Goal: Task Accomplishment & Management: Use online tool/utility

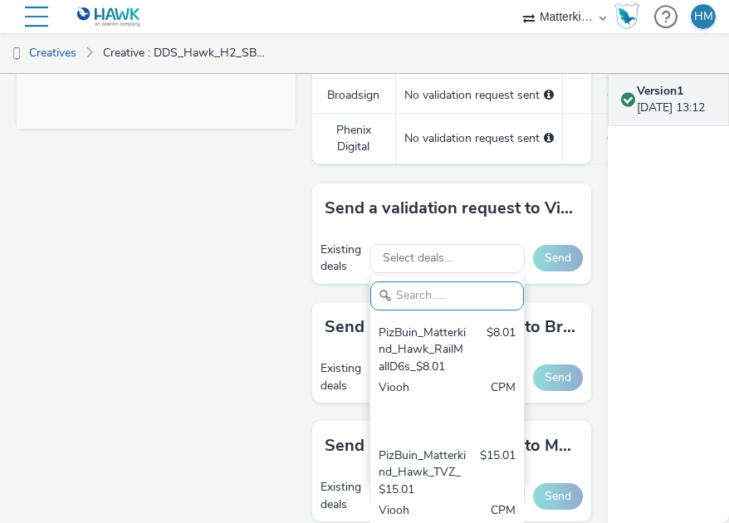
scroll to position [749, 0]
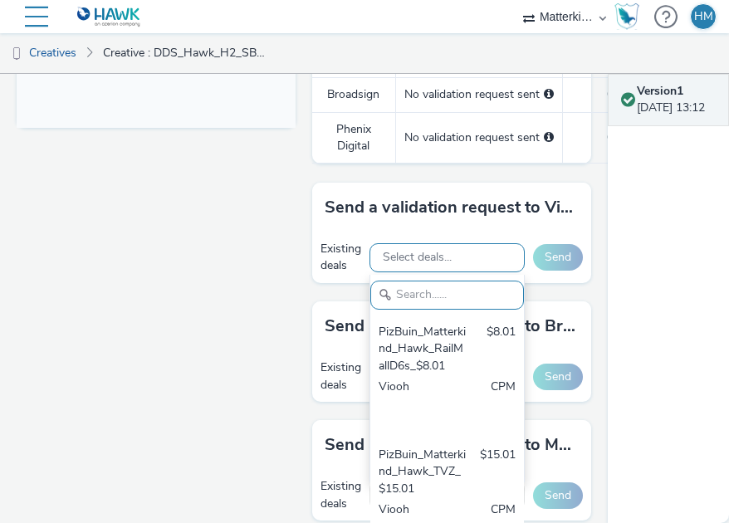
click at [395, 256] on span "Select deals..." at bounding box center [417, 258] width 69 height 14
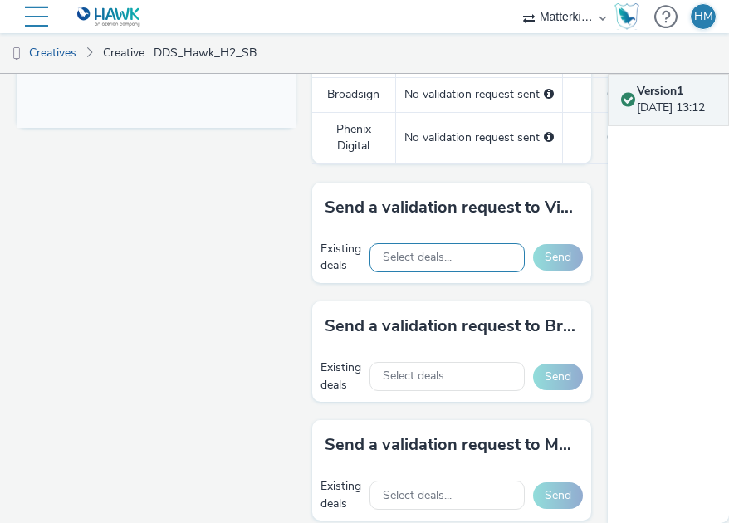
click at [408, 251] on span "Select deals..." at bounding box center [417, 258] width 69 height 14
type input "V"
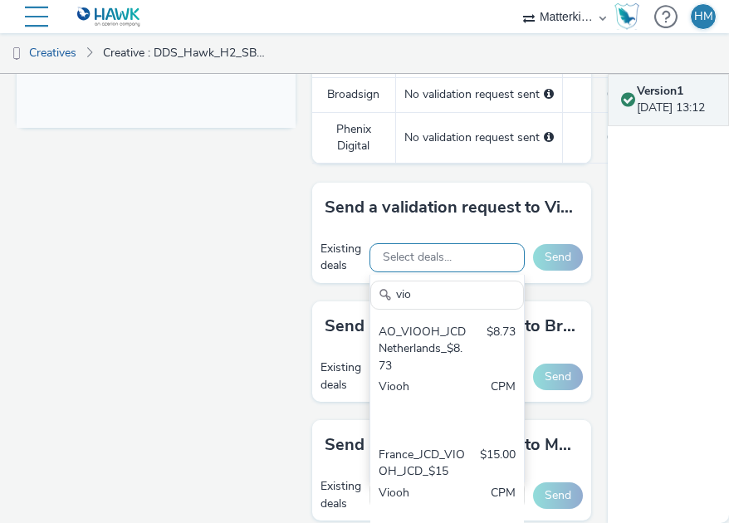
type input "vioo"
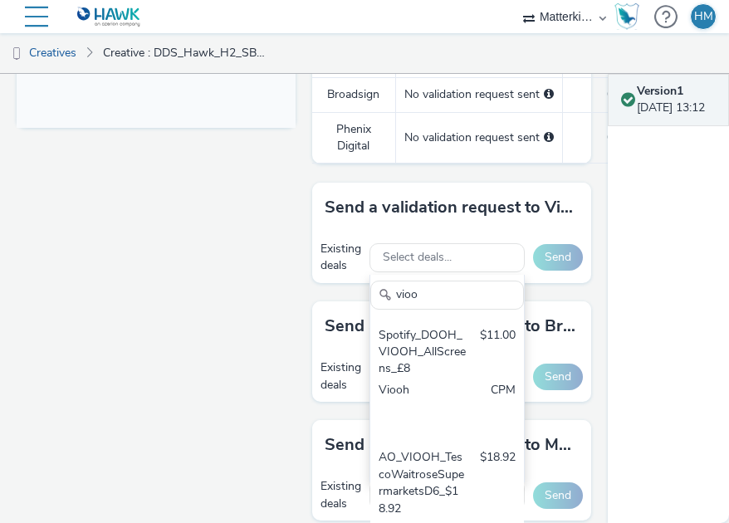
scroll to position [567, 0]
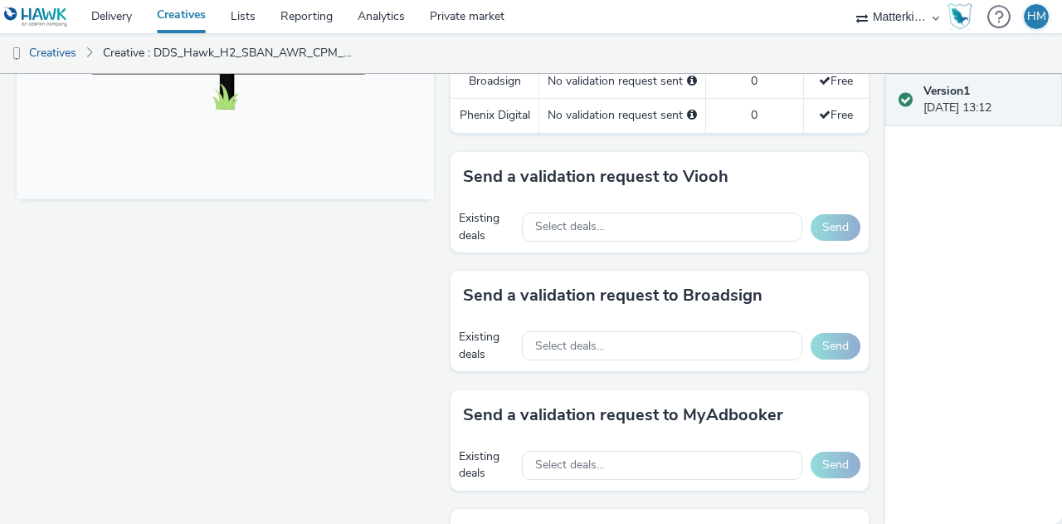
scroll to position [679, 0]
click at [606, 237] on div "Select deals..." at bounding box center [662, 226] width 280 height 29
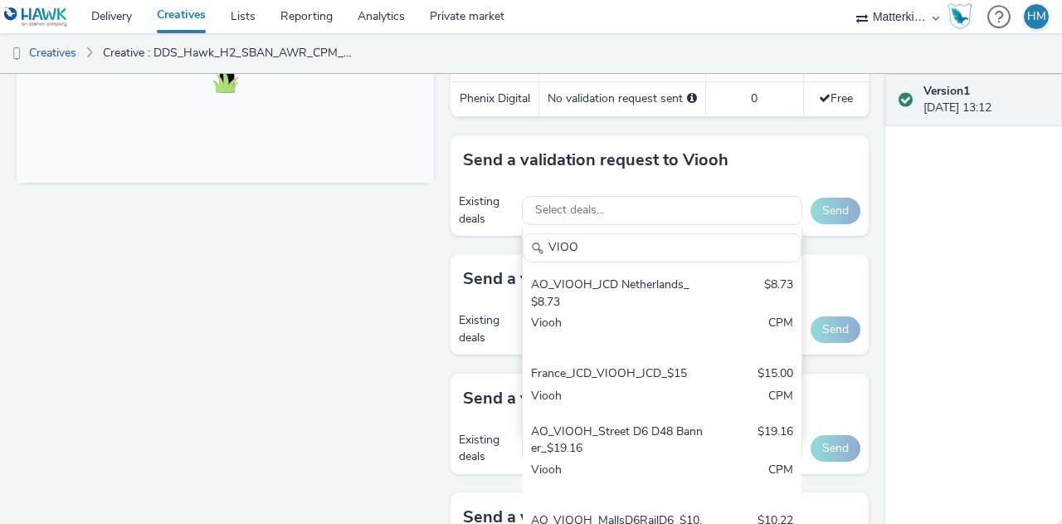
scroll to position [694, 0]
type input "VIOO"
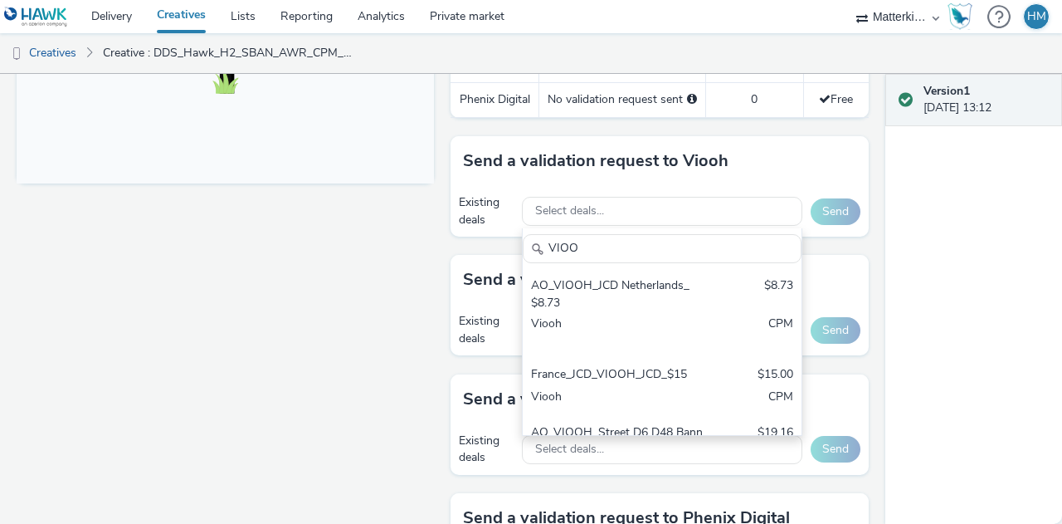
click at [702, 186] on div "Send a validation request to Viooh" at bounding box center [659, 161] width 417 height 50
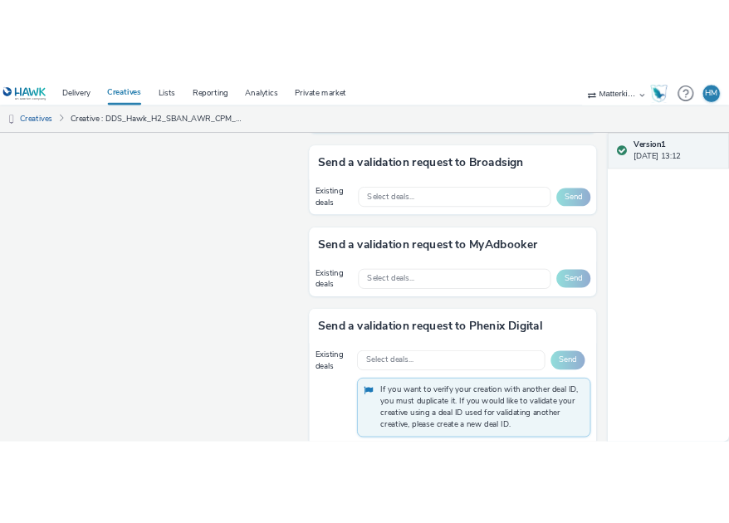
scroll to position [855, 0]
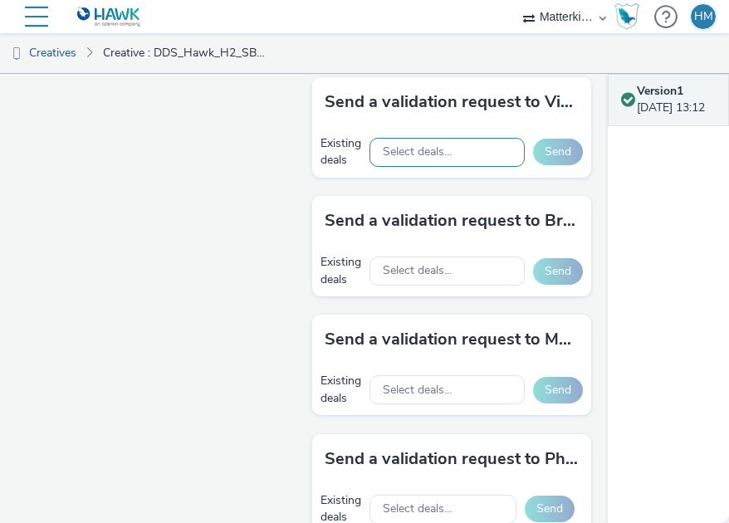
click at [441, 145] on span "Select deals..." at bounding box center [417, 152] width 69 height 14
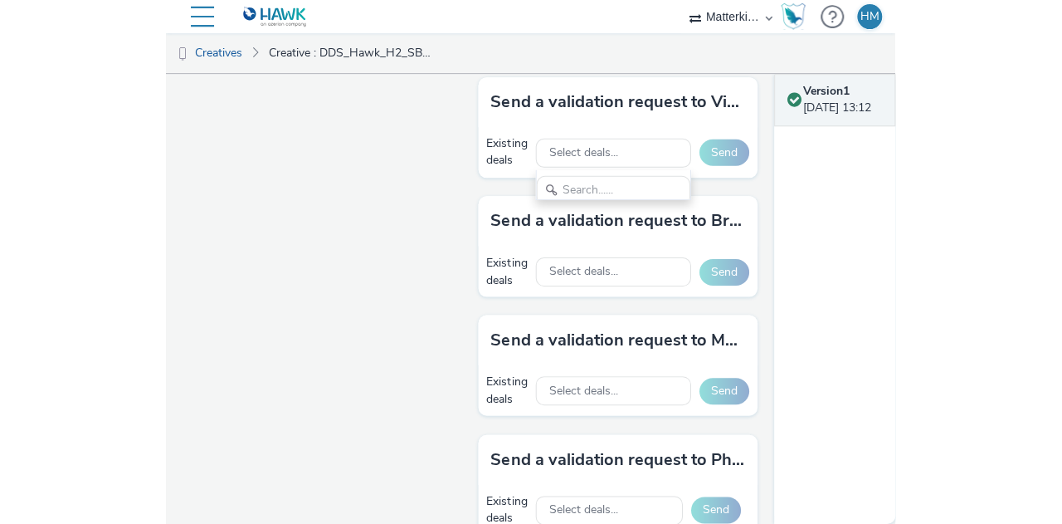
scroll to position [18, 0]
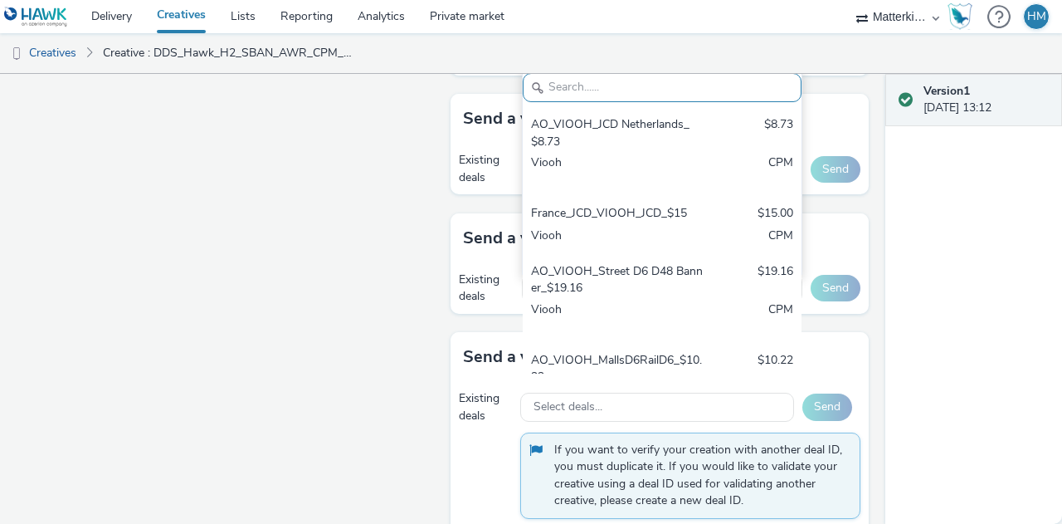
click at [728, 267] on div "Version 1 22 August 2025, 13:12" at bounding box center [973, 299] width 177 height 450
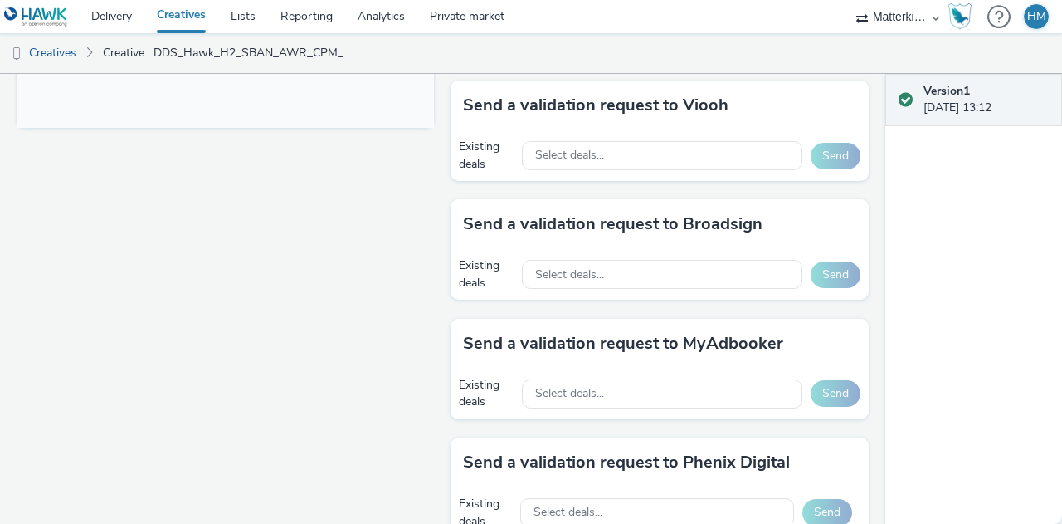
scroll to position [747, 0]
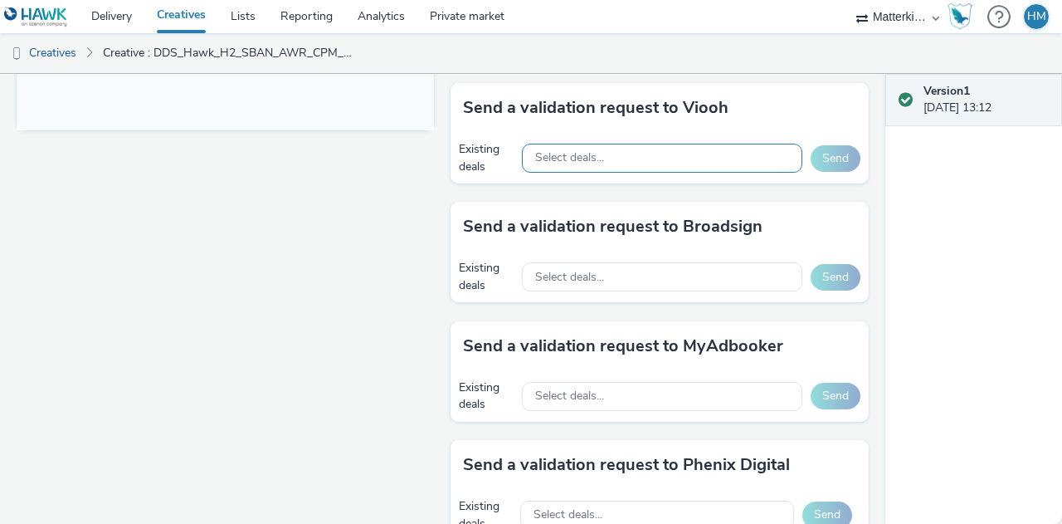
click at [703, 167] on div "Select deals..." at bounding box center [662, 158] width 280 height 29
type input "b"
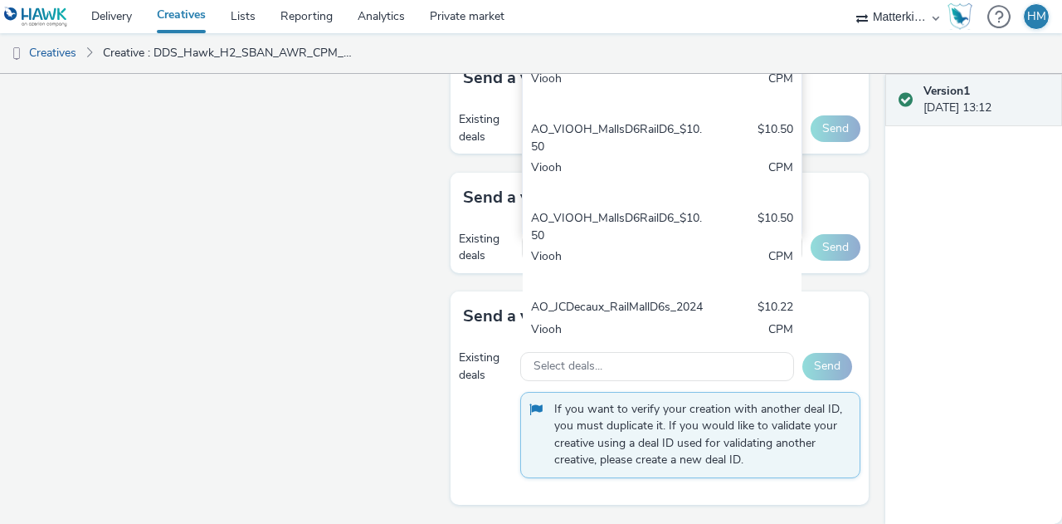
scroll to position [1636, 0]
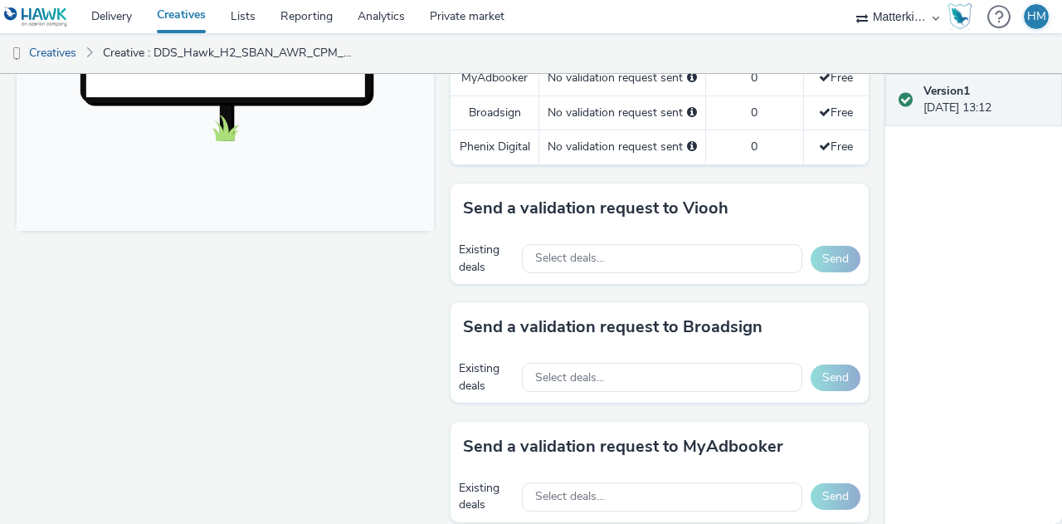
scroll to position [652, 0]
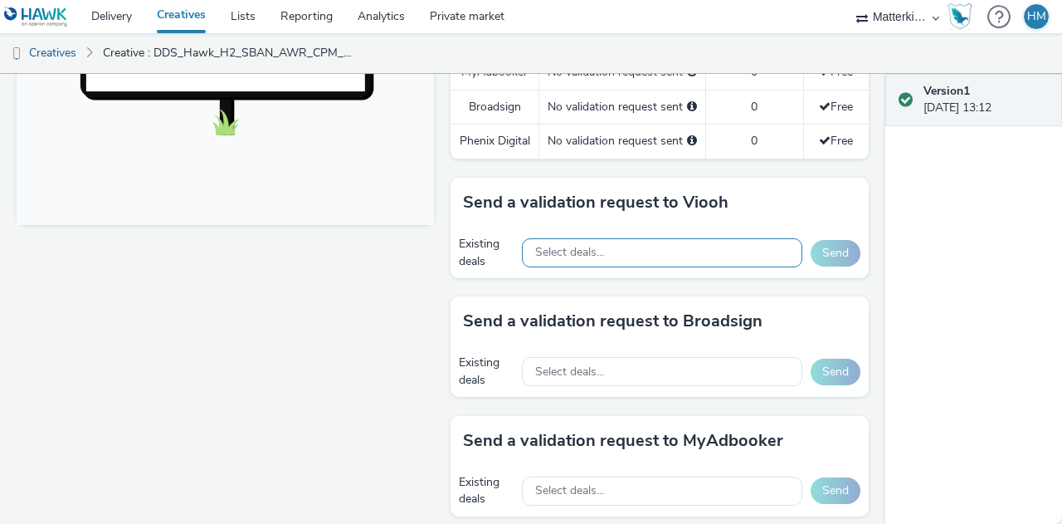
click at [723, 267] on div "Select deals..." at bounding box center [662, 252] width 280 height 29
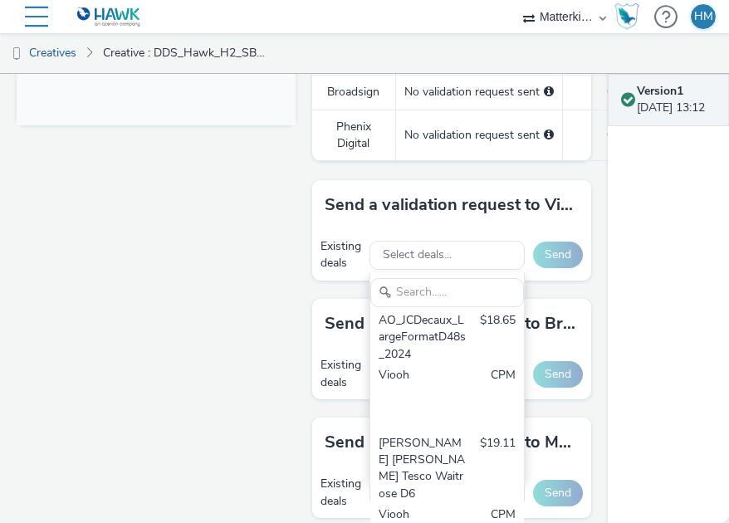
scroll to position [1760, 0]
click at [407, 281] on input "text" at bounding box center [447, 292] width 154 height 29
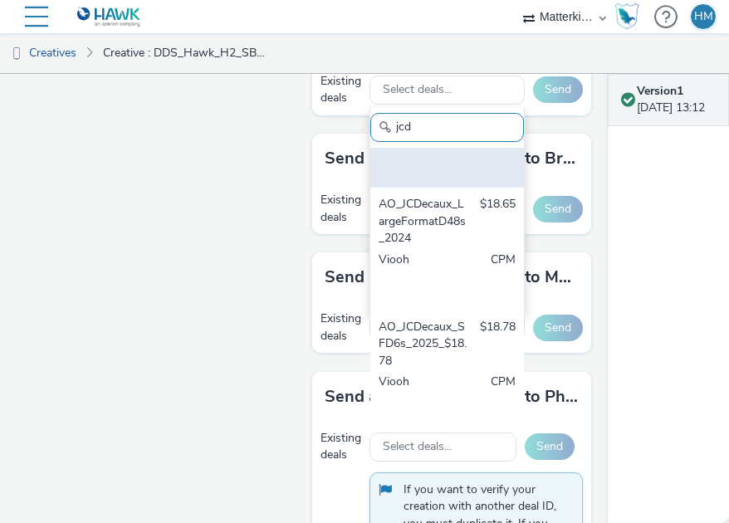
scroll to position [641, 0]
type input "jcd"
click at [434, 178] on div "Viooh" at bounding box center [422, 153] width 89 height 51
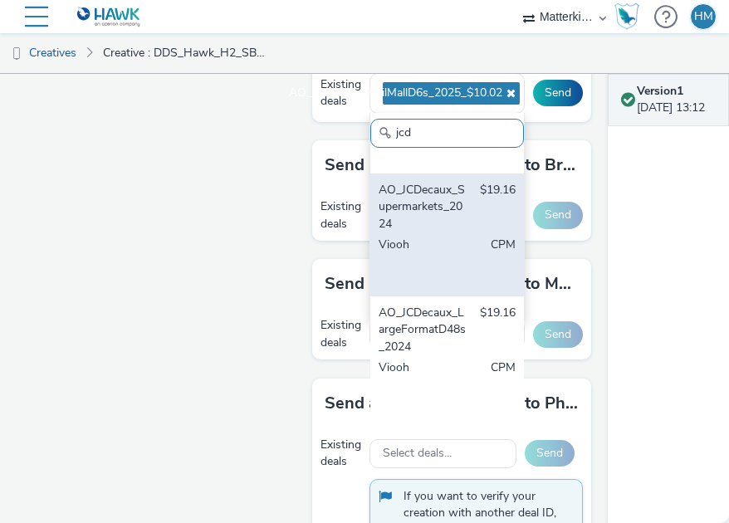
scroll to position [1275, 0]
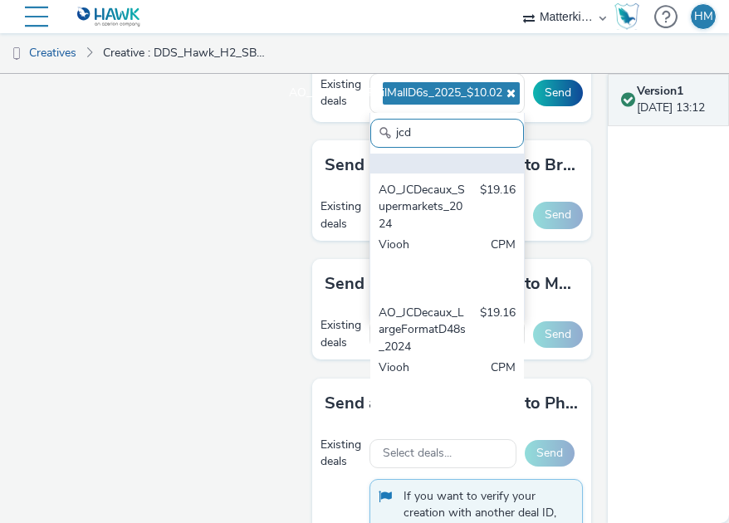
click at [451, 173] on div "AO_JCDecaux_StreetFurnitureD6s_2024 $19.16 Viooh CPM" at bounding box center [447, 112] width 154 height 123
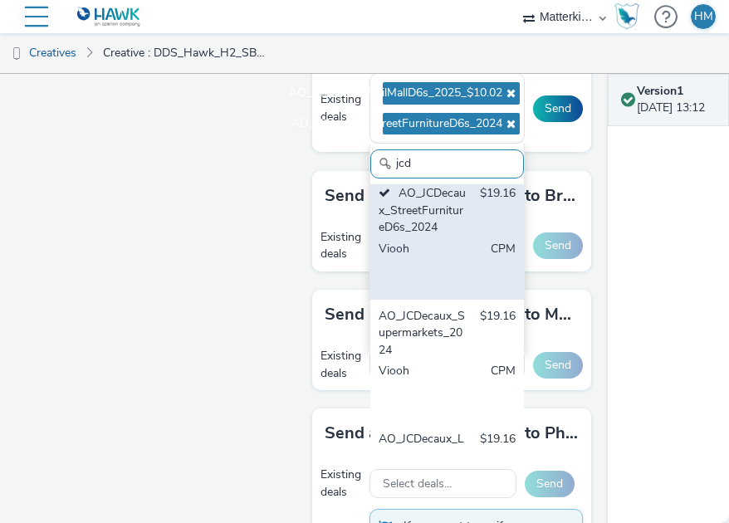
scroll to position [1144, 0]
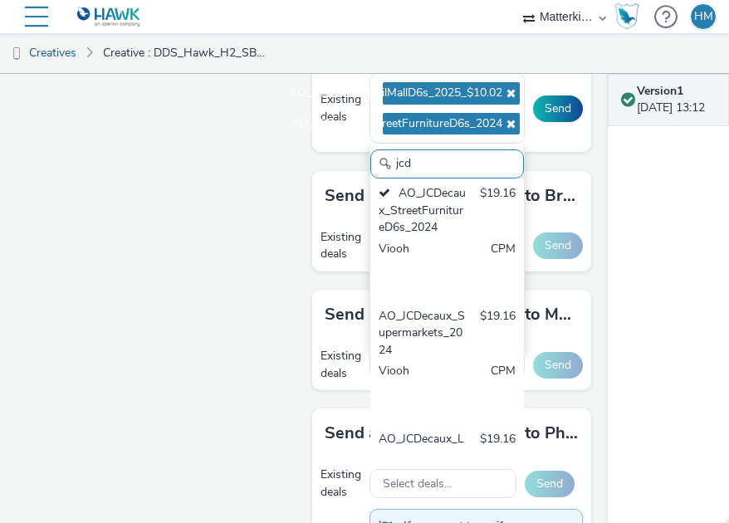
click at [480, 130] on div "$10.22" at bounding box center [498, 113] width 36 height 34
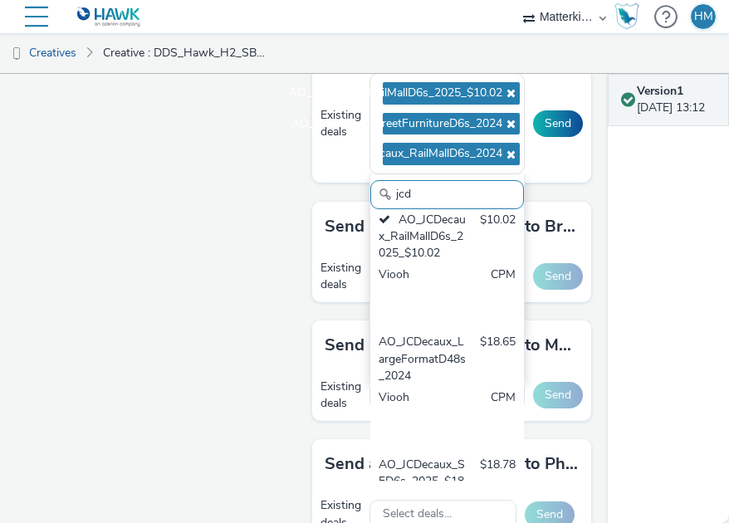
scroll to position [556, 0]
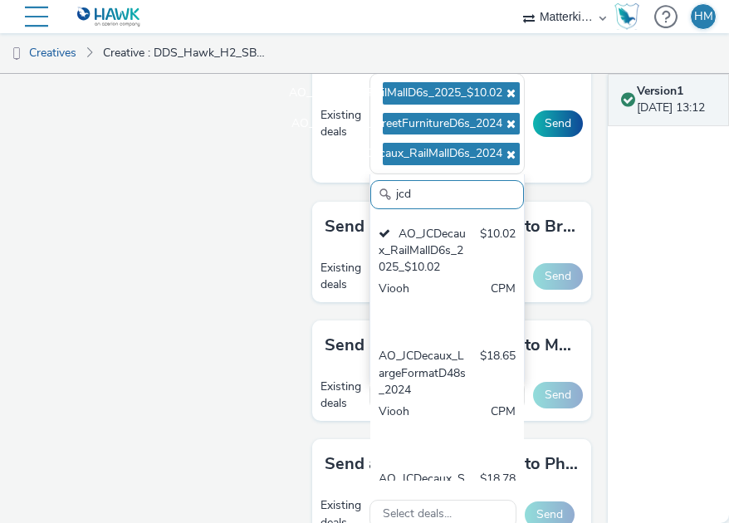
click at [184, 302] on div "Fullscreen" at bounding box center [160, 1] width 287 height 1442
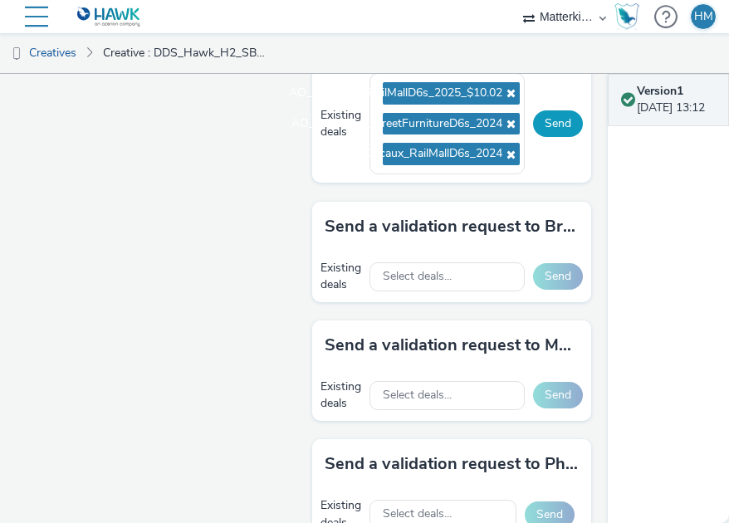
click at [551, 124] on button "Send" at bounding box center [558, 123] width 50 height 27
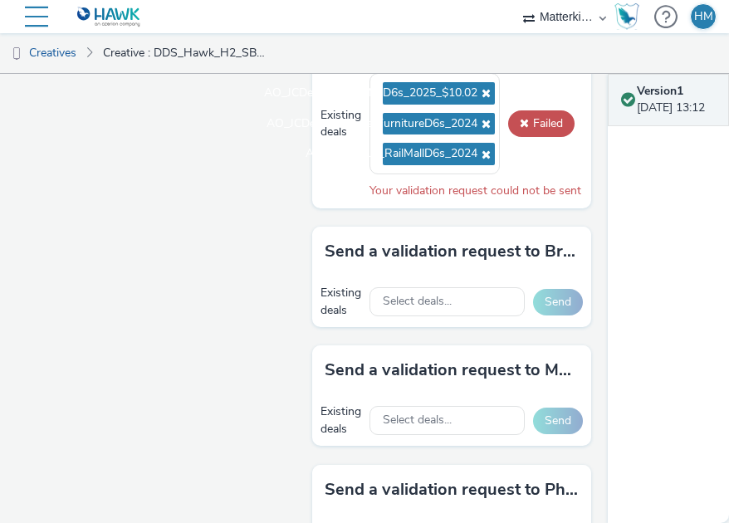
scroll to position [729, 0]
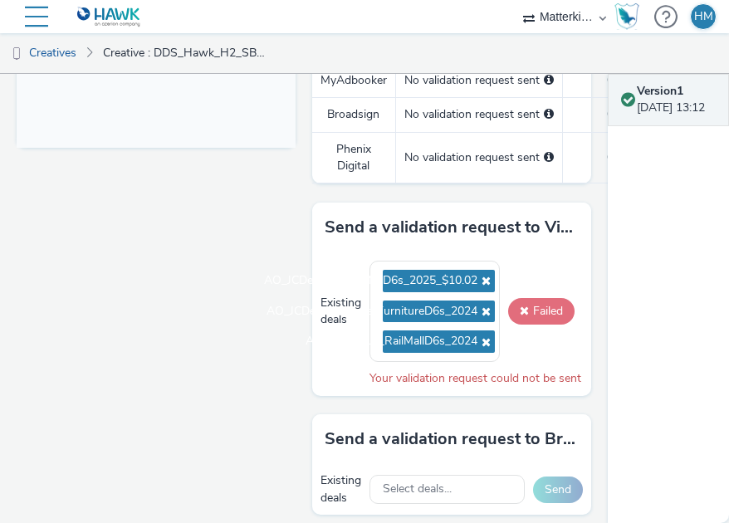
click at [521, 303] on button "Failed" at bounding box center [541, 311] width 66 height 27
click at [527, 313] on button "Failed" at bounding box center [541, 311] width 66 height 27
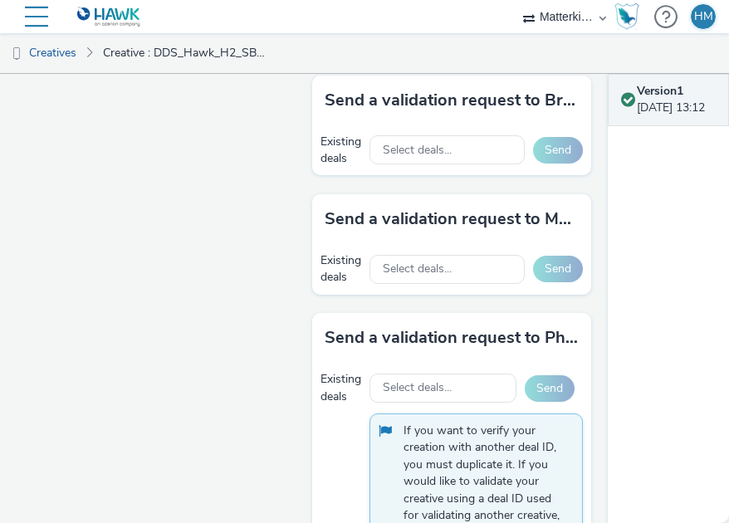
scroll to position [977, 0]
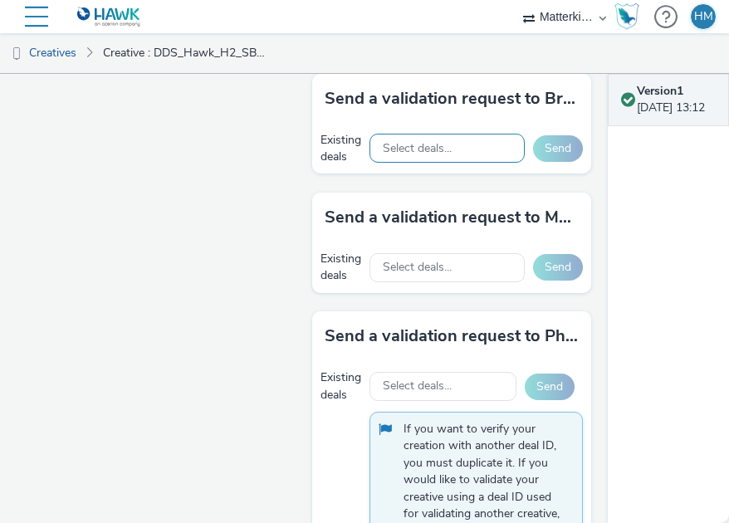
click at [431, 156] on span "Select deals..." at bounding box center [417, 149] width 69 height 14
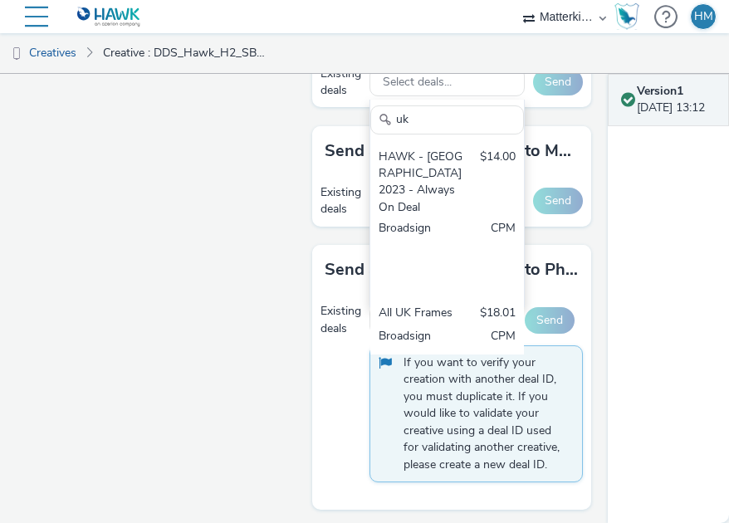
scroll to position [1045, 0]
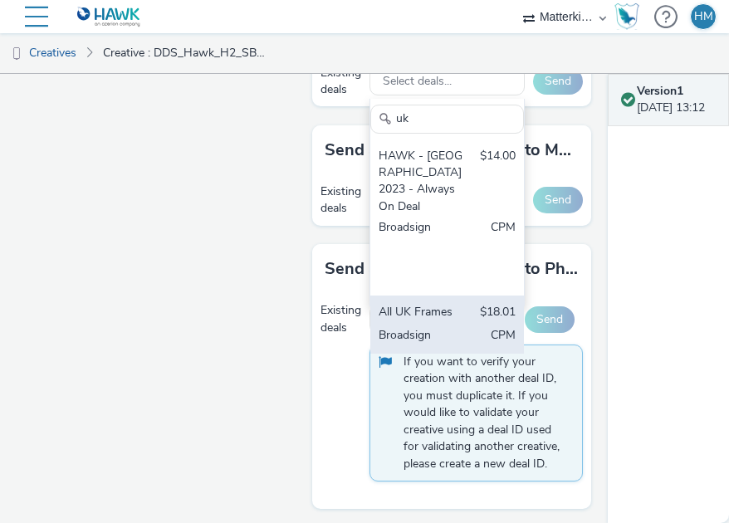
type input "uk"
click at [456, 311] on div "All UK Frames $18.01 Broadsign CPM" at bounding box center [447, 324] width 154 height 58
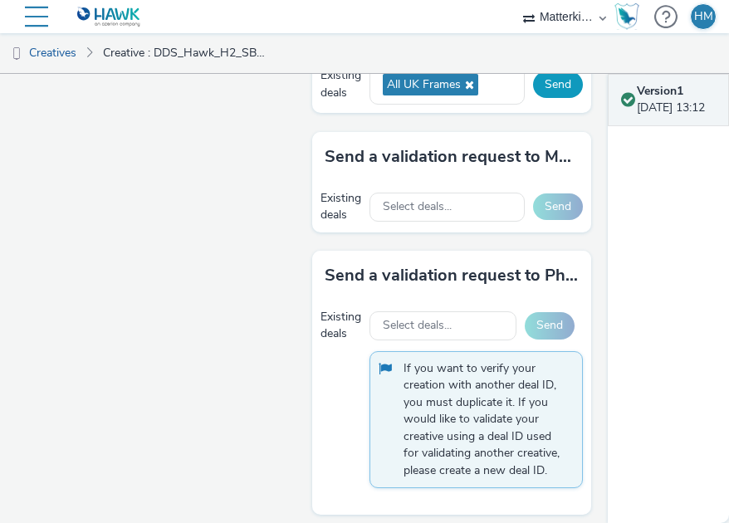
click at [541, 85] on button "Send" at bounding box center [558, 84] width 50 height 27
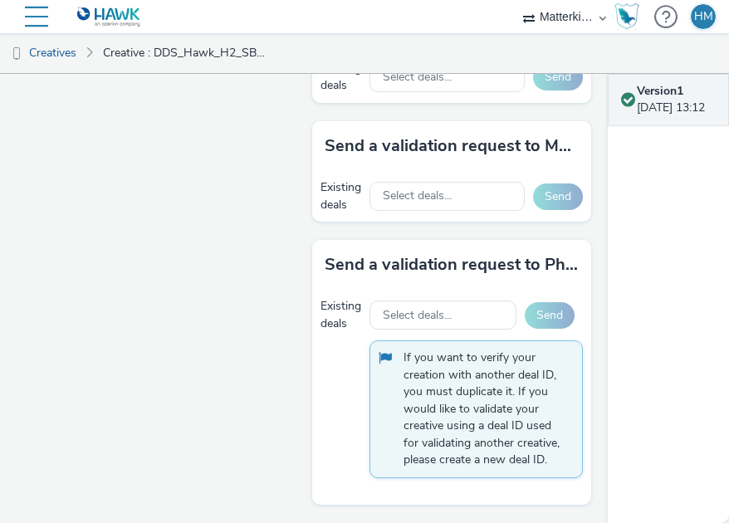
scroll to position [1096, 0]
click at [393, 309] on span "Select deals..." at bounding box center [417, 316] width 69 height 14
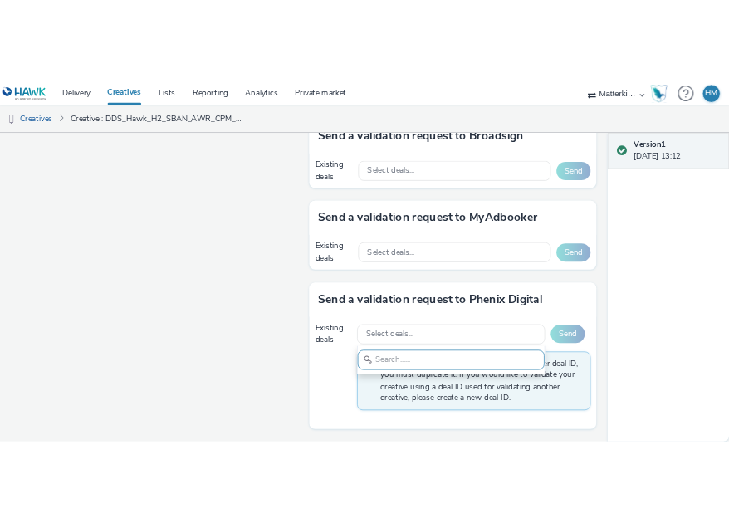
scroll to position [0, 0]
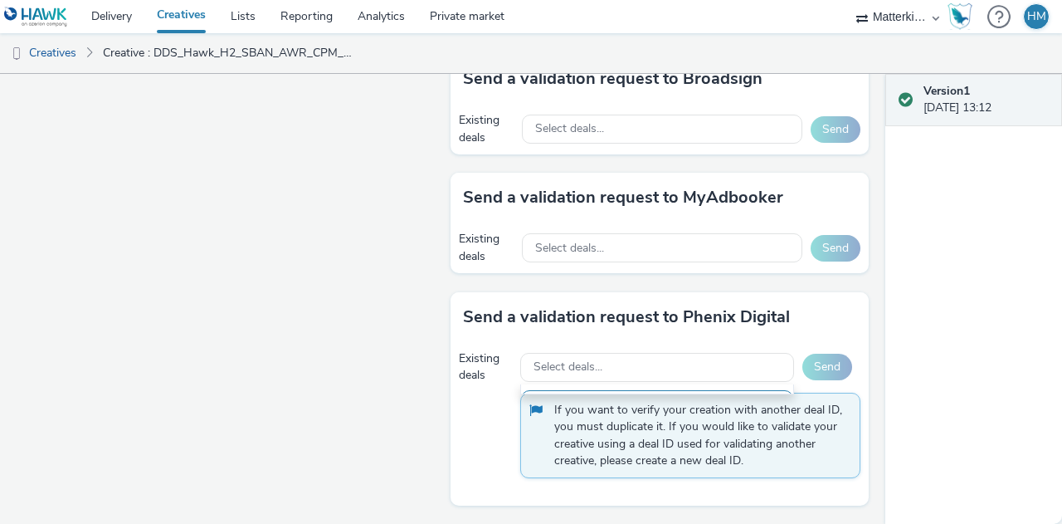
click at [656, 218] on div "Send a validation request to MyAdbooker" at bounding box center [659, 198] width 417 height 50
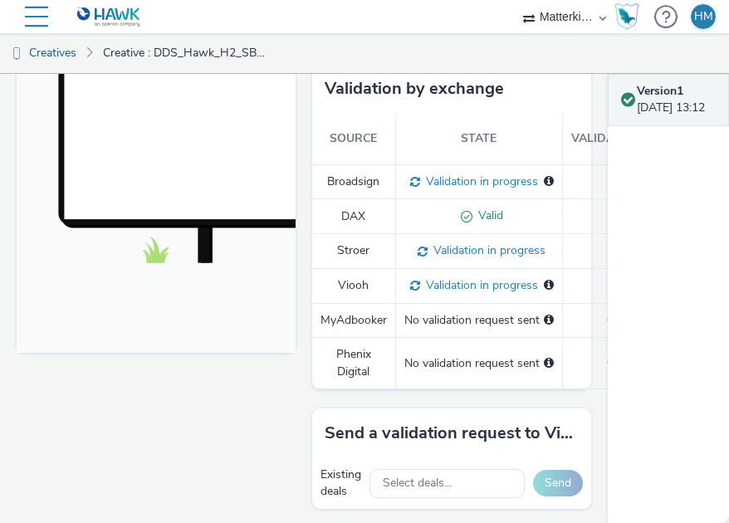
scroll to position [525, 0]
